Goal: Submit feedback/report problem: Submit feedback/report problem

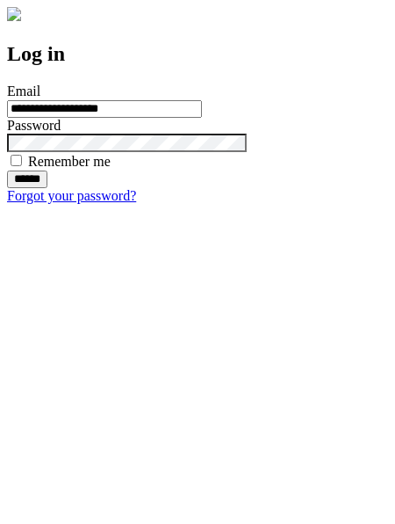
type input "**********"
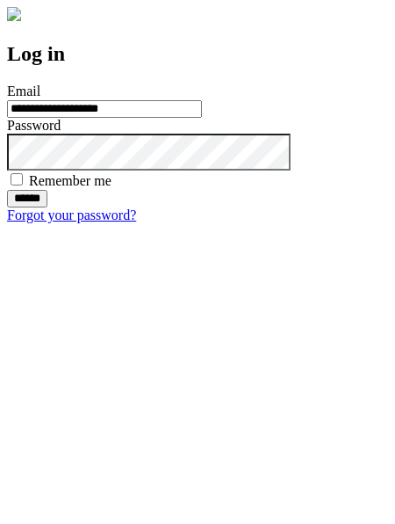
click at [47, 207] on input "******" at bounding box center [27, 199] width 40 height 18
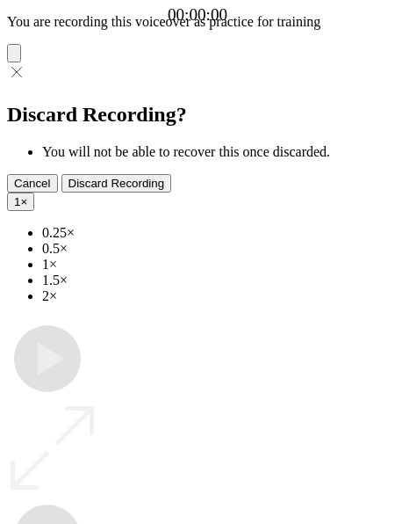
type input "**********"
